Goal: Task Accomplishment & Management: Manage account settings

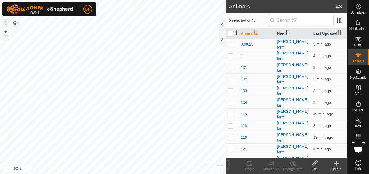
scroll to position [565, 0]
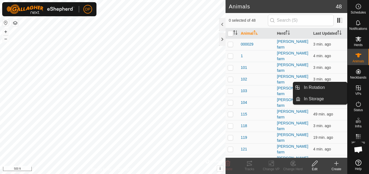
click at [358, 86] on icon at bounding box center [358, 88] width 5 height 5
click at [341, 88] on link "In Rotation" at bounding box center [324, 87] width 46 height 11
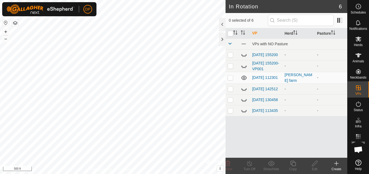
click at [243, 55] on icon at bounding box center [244, 55] width 7 height 7
click at [245, 67] on icon at bounding box center [244, 66] width 7 height 7
click at [245, 67] on icon at bounding box center [243, 66] width 5 height 4
click at [242, 90] on icon at bounding box center [243, 90] width 5 height 2
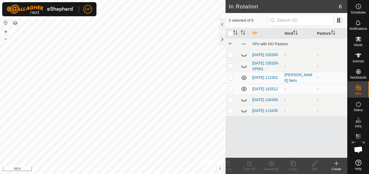
click at [242, 90] on icon at bounding box center [243, 89] width 5 height 4
click at [245, 101] on icon at bounding box center [244, 100] width 7 height 7
click at [229, 102] on p-checkbox at bounding box center [230, 100] width 5 height 4
checkbox input "true"
click at [315, 164] on icon at bounding box center [314, 164] width 7 height 7
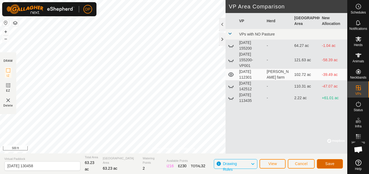
click at [329, 162] on span "Save" at bounding box center [329, 164] width 9 height 4
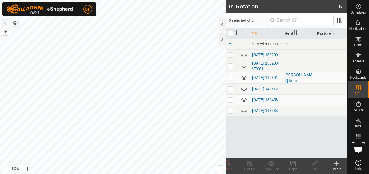
click at [243, 101] on icon at bounding box center [243, 100] width 5 height 4
click at [244, 114] on icon at bounding box center [244, 111] width 7 height 7
click at [243, 114] on icon at bounding box center [244, 111] width 7 height 7
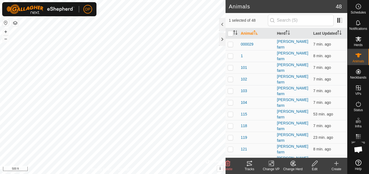
click at [247, 164] on icon at bounding box center [249, 164] width 7 height 7
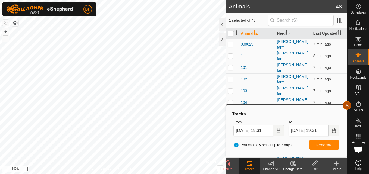
click at [345, 105] on button "button" at bounding box center [347, 105] width 9 height 9
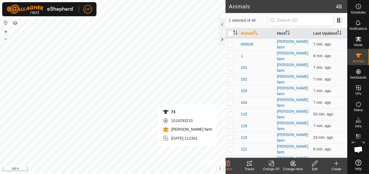
checkbox input "false"
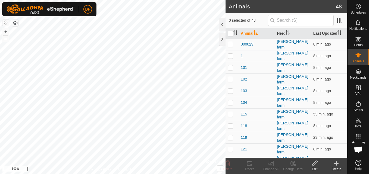
scroll to position [565, 0]
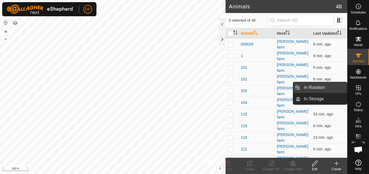
click at [337, 89] on link "In Rotation" at bounding box center [324, 87] width 46 height 11
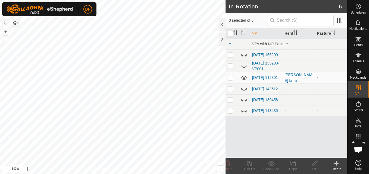
click at [242, 102] on icon at bounding box center [244, 100] width 7 height 7
